Goal: Information Seeking & Learning: Understand process/instructions

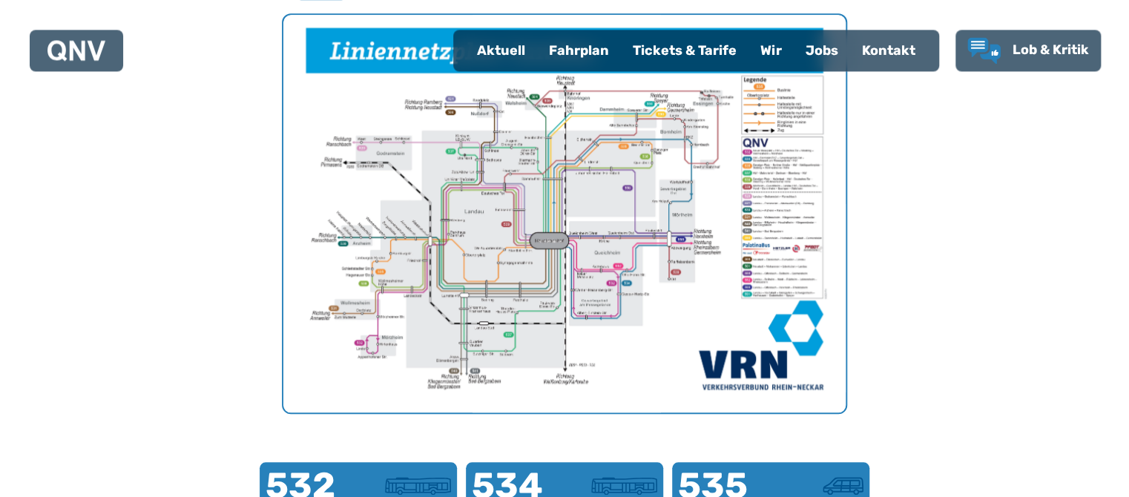
scroll to position [535, 0]
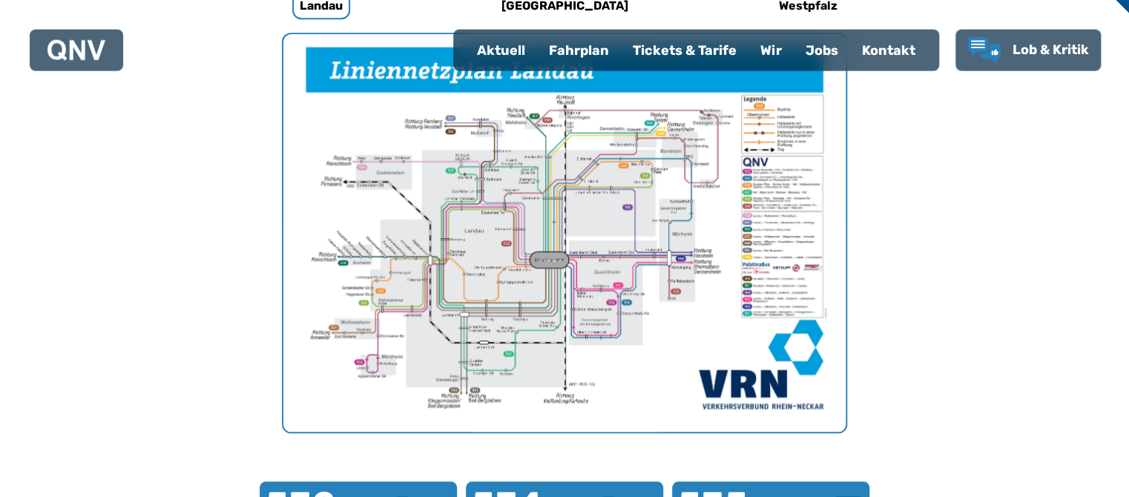
click at [497, 354] on img "1 von 1" at bounding box center [564, 234] width 562 height 398
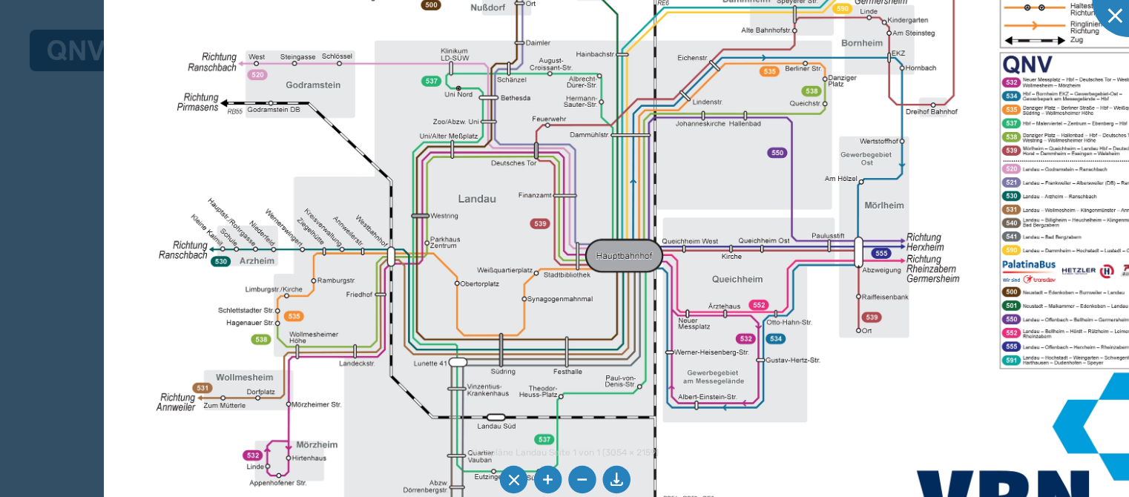
click at [540, 456] on div "Netzpläne Landau Seite 1 von 1 (3054 × 2159) 49%" at bounding box center [564, 248] width 1129 height 497
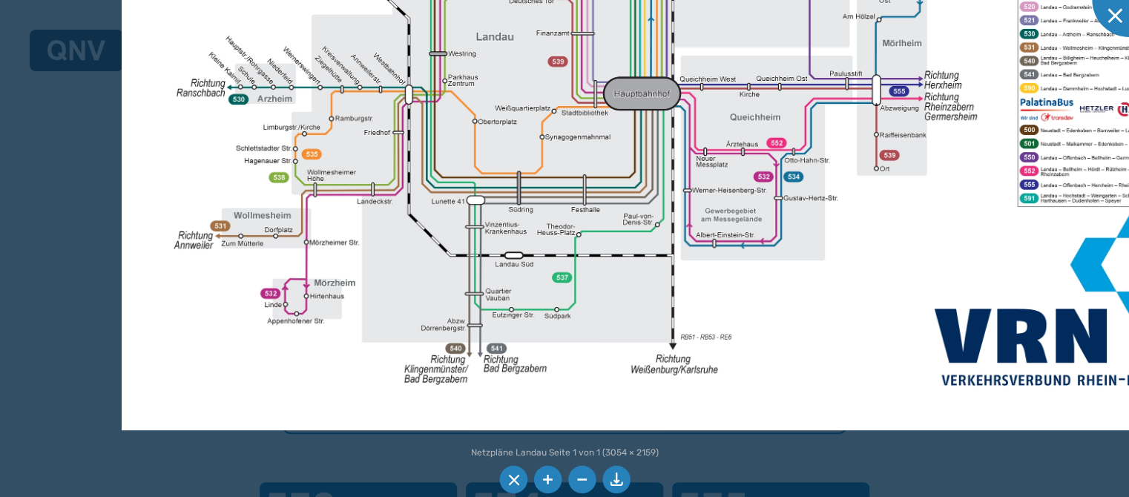
click at [351, 233] on img at bounding box center [672, 41] width 1101 height 778
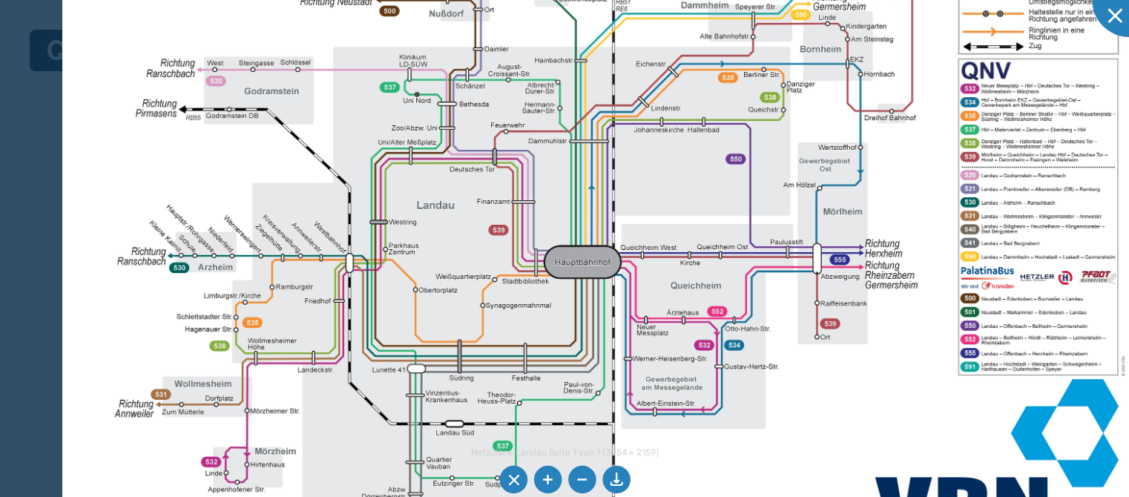
click at [331, 439] on img at bounding box center [612, 209] width 1101 height 778
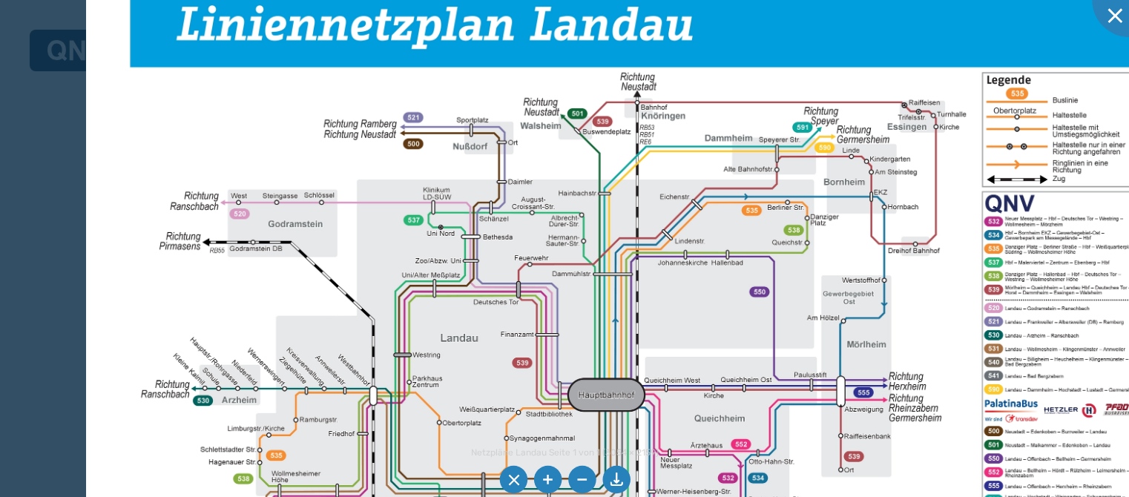
click at [390, 374] on img at bounding box center [636, 342] width 1101 height 778
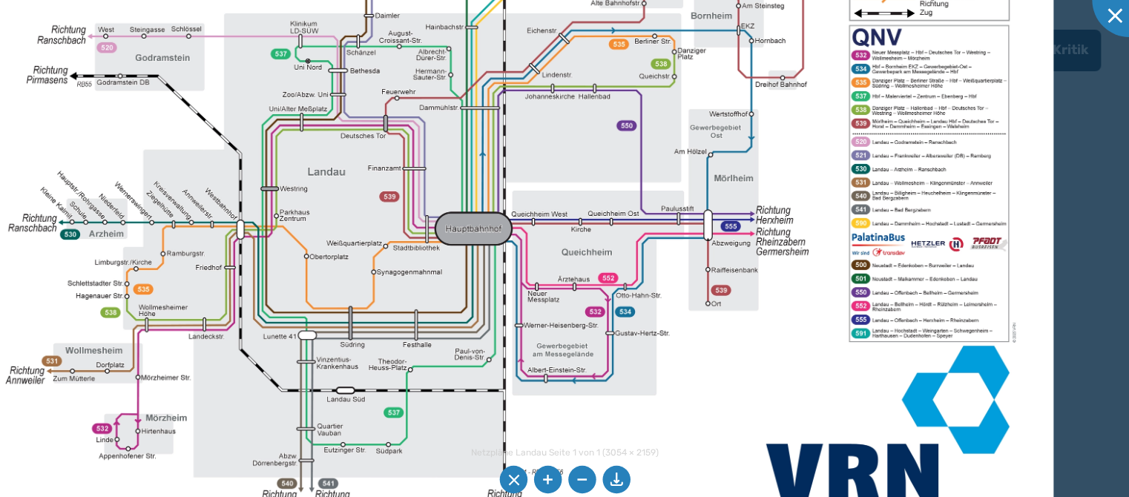
click at [372, 209] on img at bounding box center [503, 176] width 1101 height 778
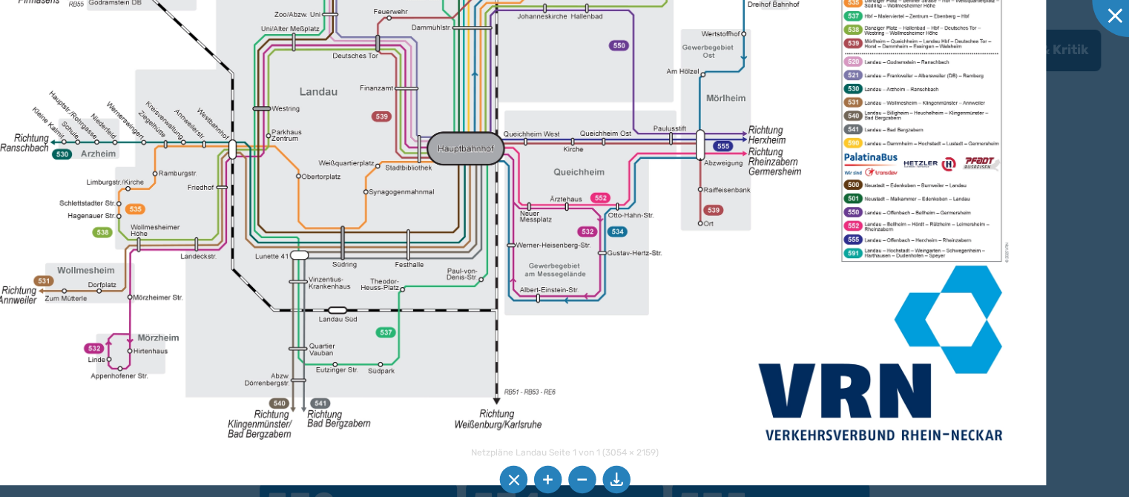
click at [438, 226] on img at bounding box center [495, 96] width 1101 height 778
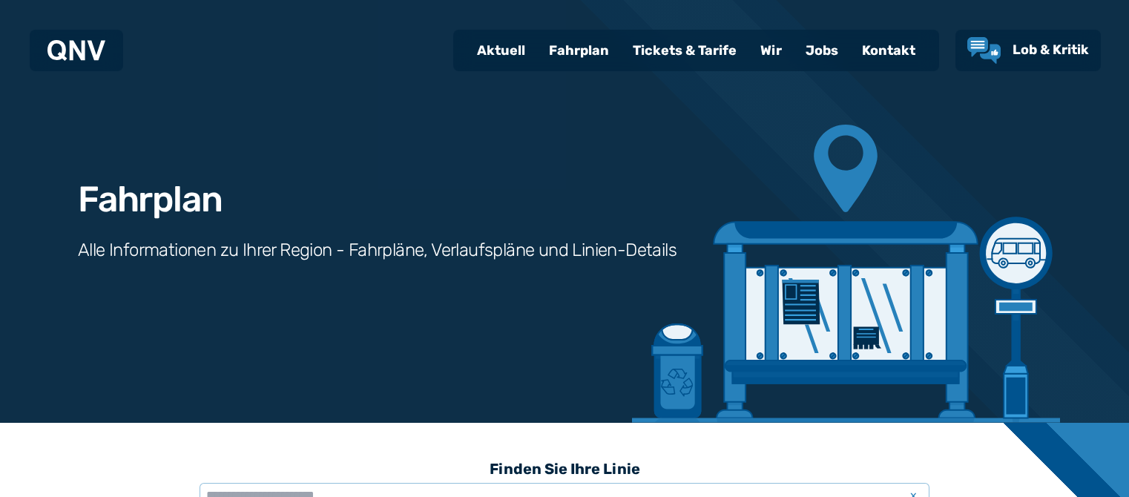
scroll to position [457, 0]
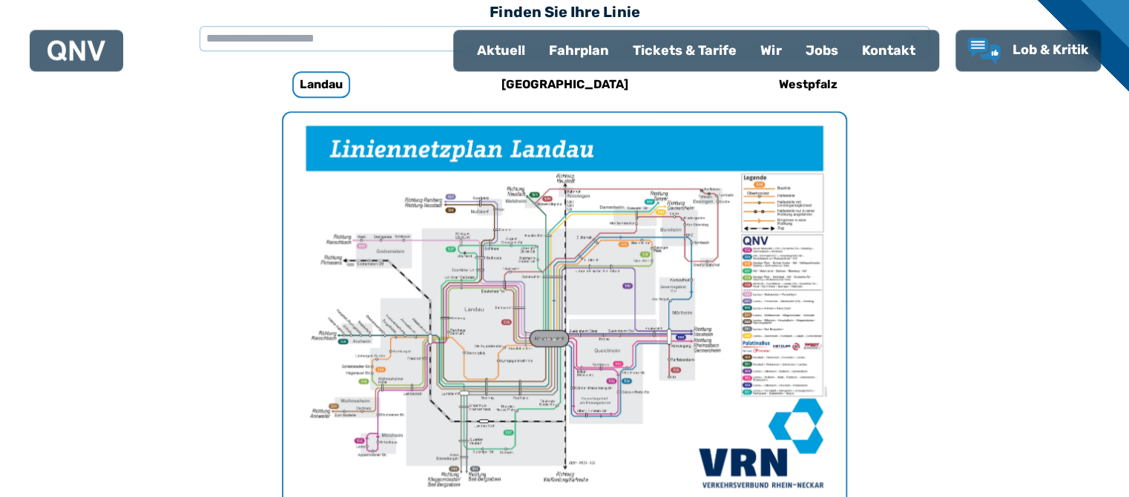
click at [575, 59] on div "Fahrplan" at bounding box center [579, 50] width 84 height 39
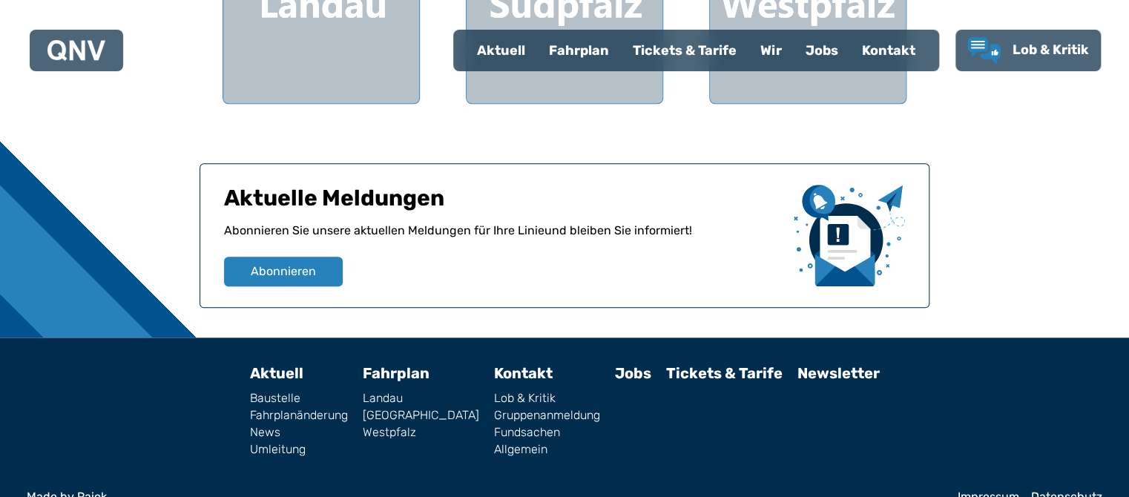
scroll to position [496, 0]
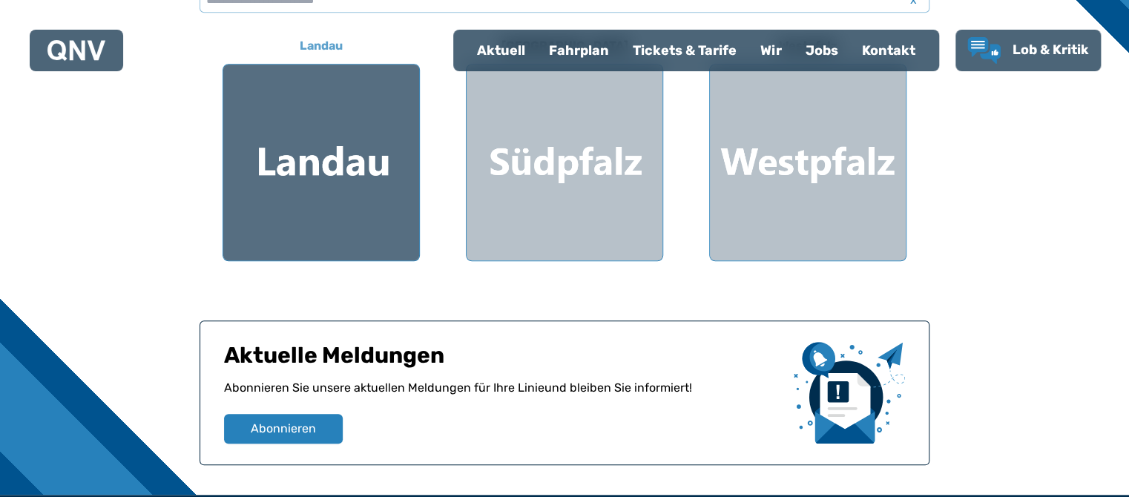
click at [292, 155] on div at bounding box center [321, 163] width 196 height 196
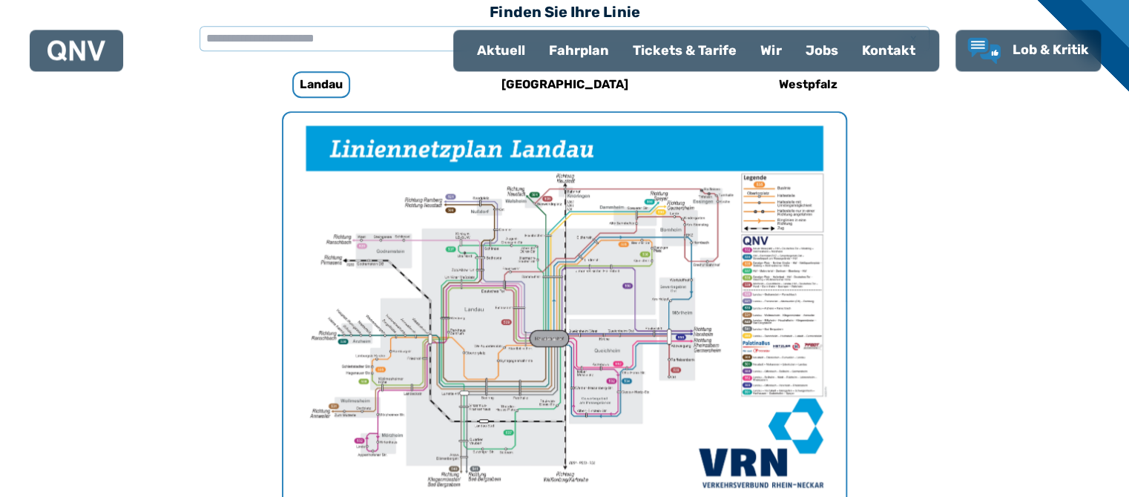
scroll to position [457, 0]
click at [559, 82] on h6 "[GEOGRAPHIC_DATA]" at bounding box center [565, 85] width 139 height 24
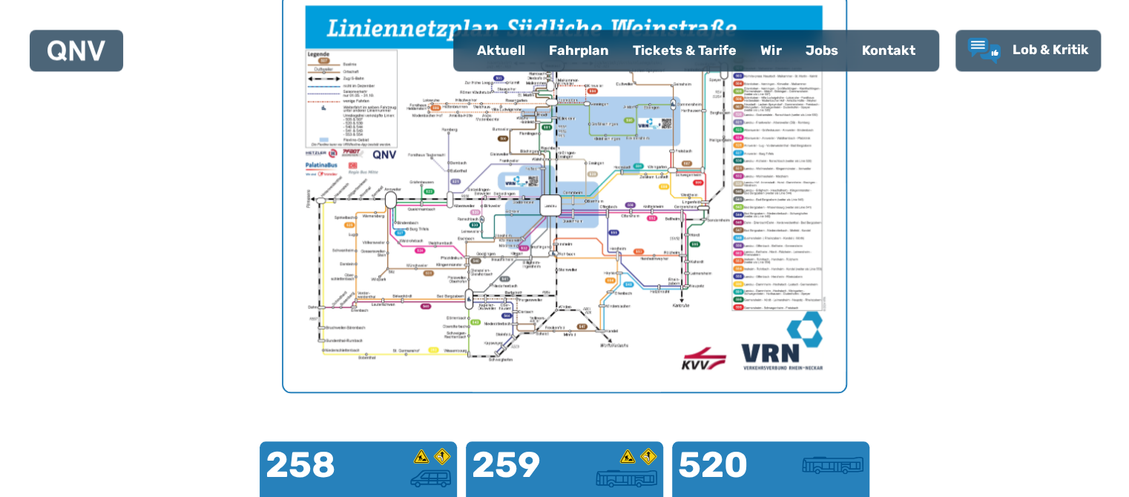
scroll to position [561, 0]
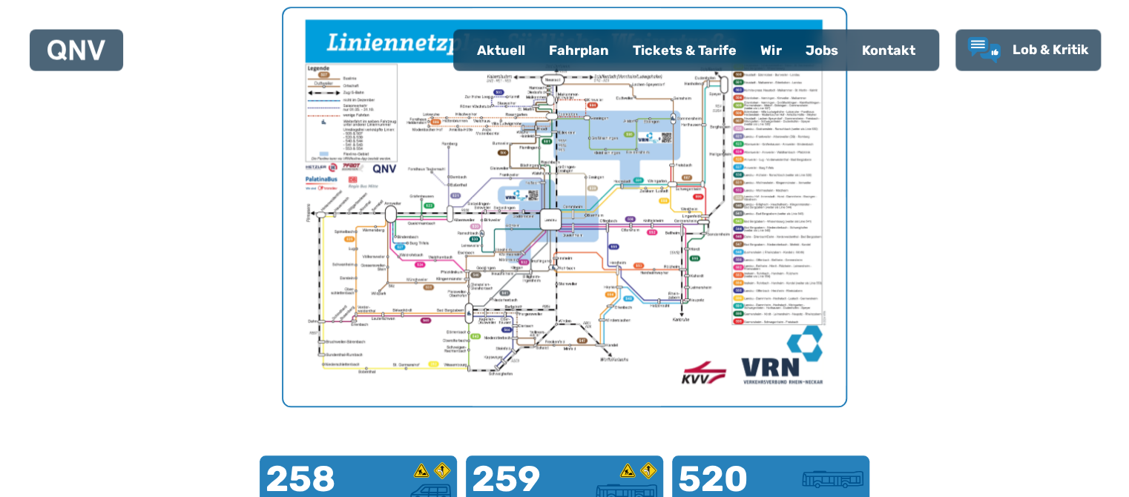
click at [627, 320] on img "1 von 1" at bounding box center [564, 208] width 562 height 398
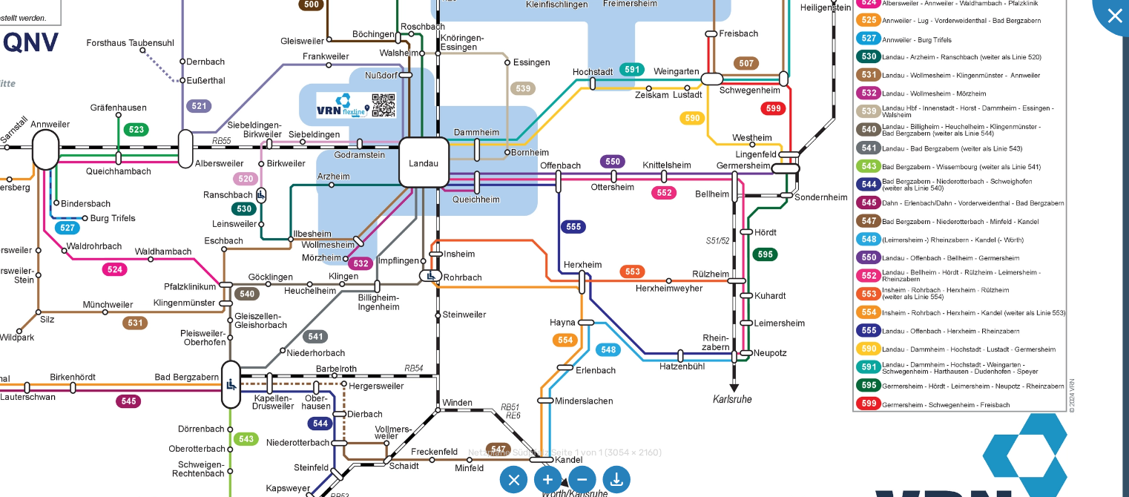
click at [412, 320] on img at bounding box center [457, 133] width 1331 height 942
click at [865, 153] on img at bounding box center [457, 133] width 1331 height 942
click at [1116, 19] on div at bounding box center [1129, 0] width 74 height 74
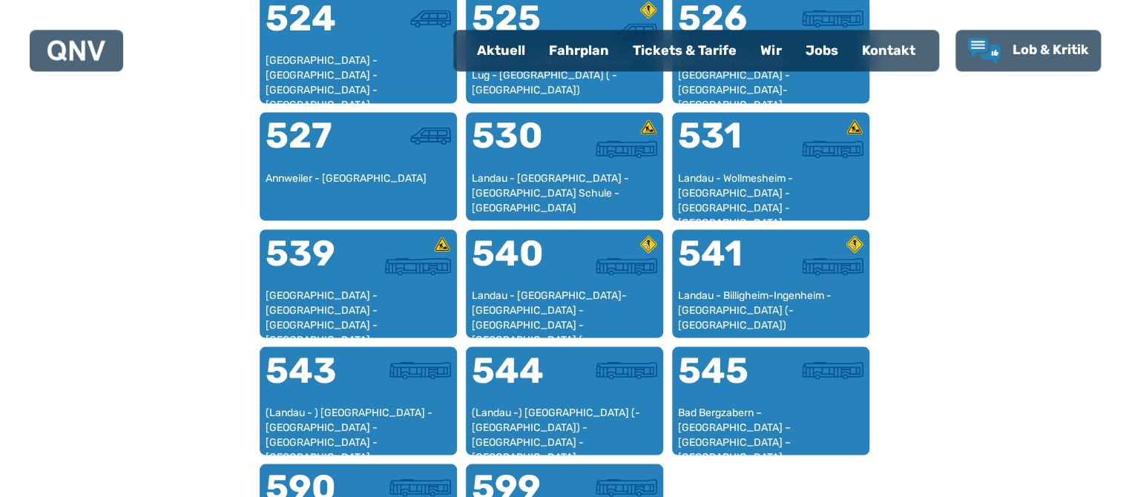
scroll to position [1267, 0]
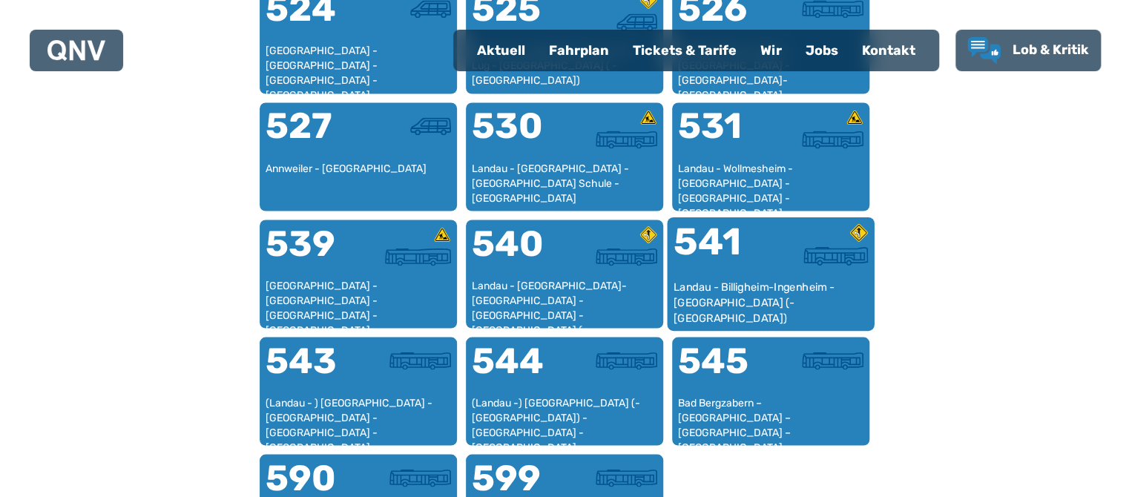
click at [749, 277] on div "541" at bounding box center [722, 251] width 97 height 56
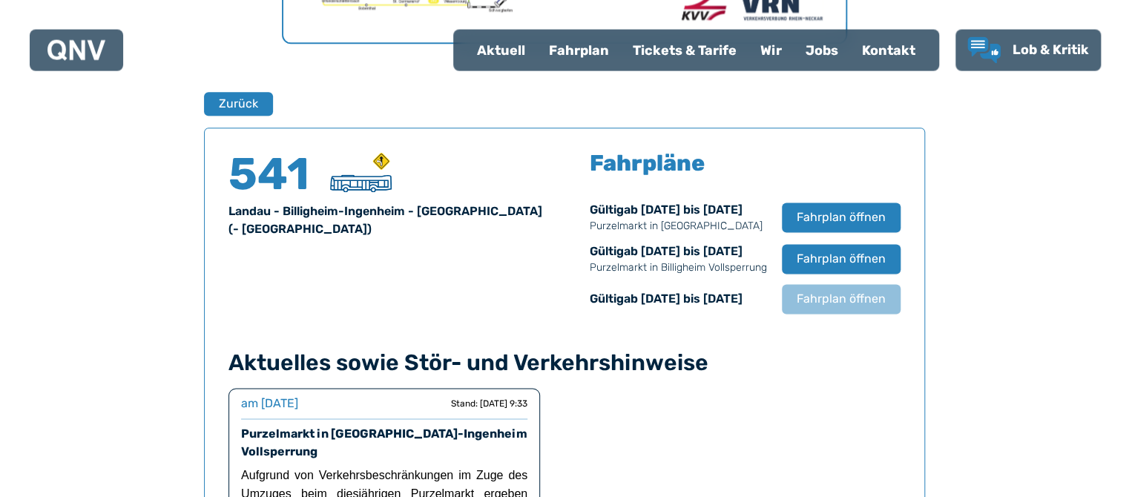
scroll to position [925, 0]
click at [835, 226] on span "Fahrplan öffnen" at bounding box center [841, 217] width 91 height 18
